Goal: Information Seeking & Learning: Learn about a topic

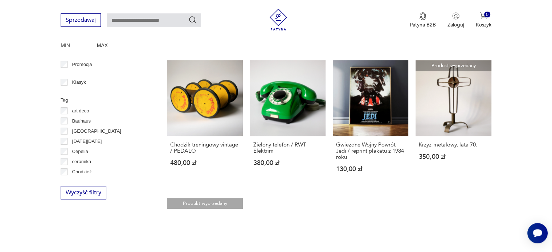
scroll to position [367, 0]
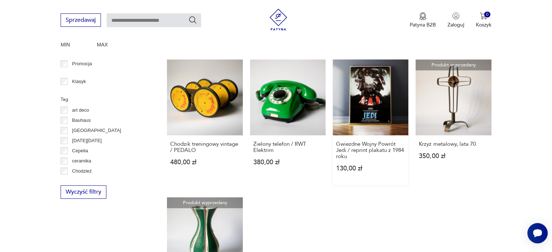
click at [367, 87] on link "Gwiezdne Wojny Powrót Jedi / reprint plakatu z 1984 roku 130,00 zł" at bounding box center [370, 122] width 75 height 126
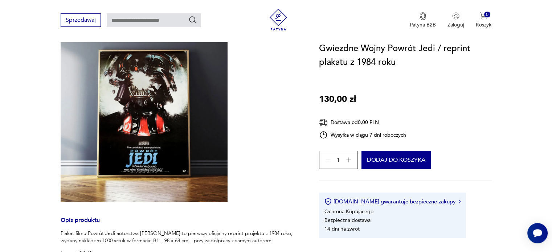
scroll to position [73, 0]
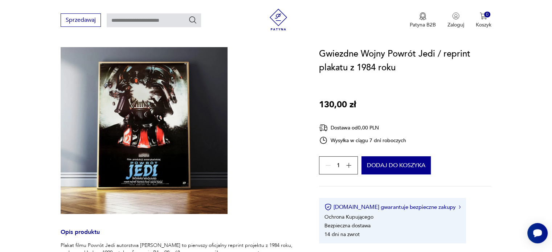
click at [158, 120] on img at bounding box center [144, 130] width 167 height 167
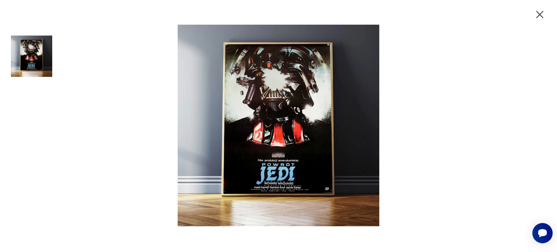
click at [541, 14] on icon "button" at bounding box center [540, 14] width 13 height 13
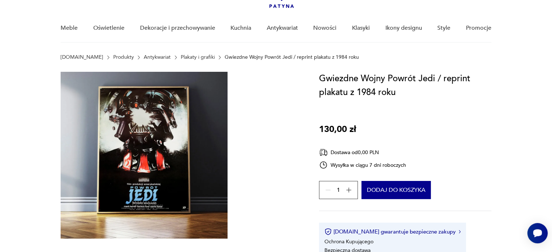
scroll to position [0, 0]
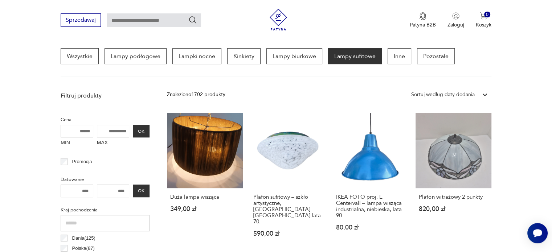
click at [464, 92] on div "Sortuj według daty dodania" at bounding box center [442, 95] width 63 height 8
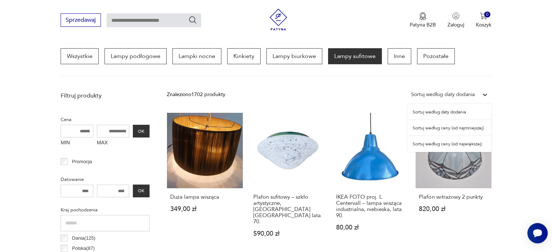
click at [453, 128] on div "Sortuj według ceny (od najmniejszej)" at bounding box center [449, 128] width 84 height 16
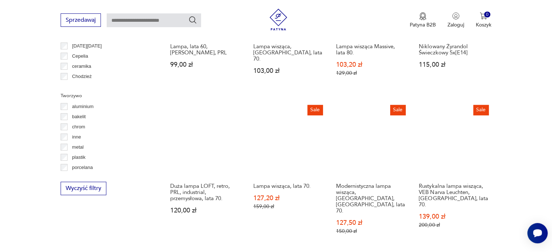
scroll to position [679, 0]
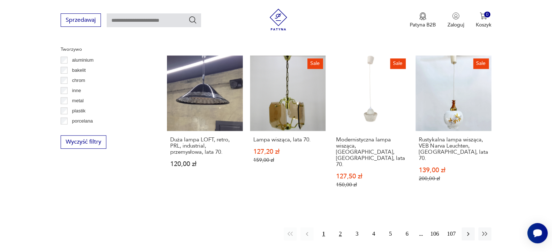
click at [337, 227] on button "2" at bounding box center [340, 233] width 13 height 13
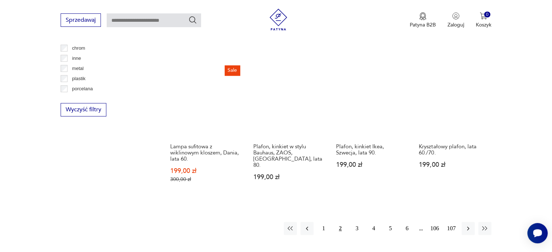
scroll to position [715, 0]
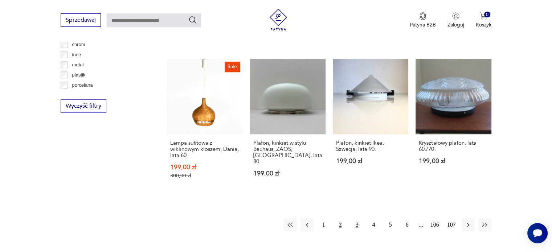
click at [353, 218] on button "3" at bounding box center [356, 224] width 13 height 13
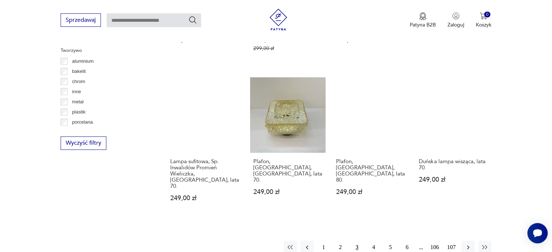
scroll to position [715, 0]
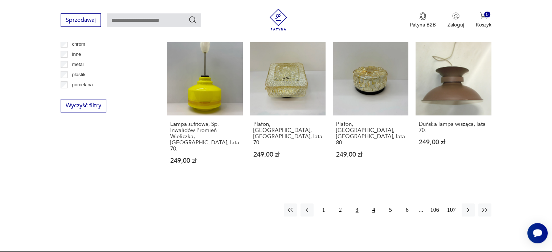
click at [371, 204] on button "4" at bounding box center [373, 210] width 13 height 13
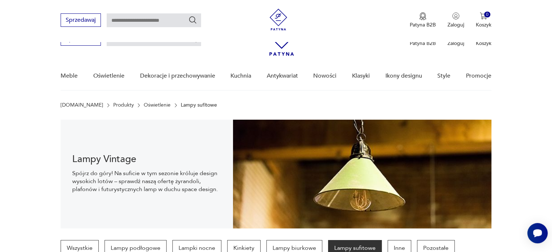
scroll to position [715, 0]
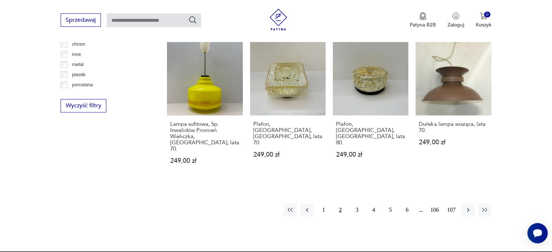
scroll to position [715, 0]
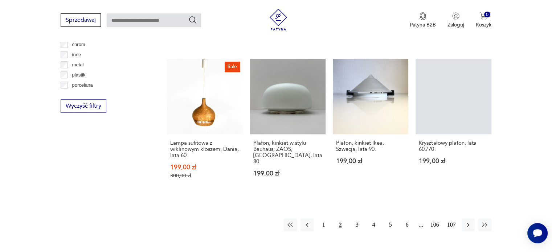
scroll to position [679, 0]
